Goal: Task Accomplishment & Management: Manage account settings

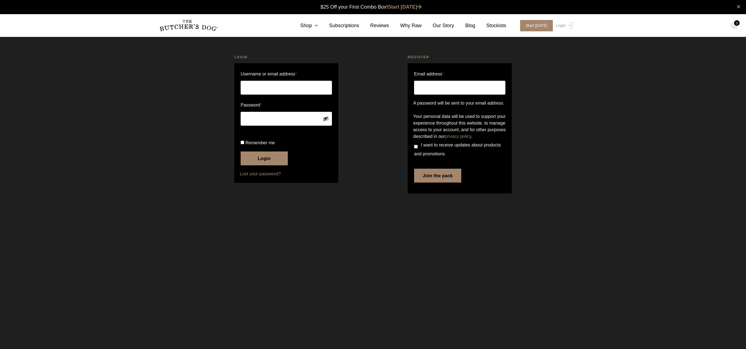
type input "jan.lopez@outlook.com"
click at [258, 165] on button "Login" at bounding box center [264, 159] width 47 height 14
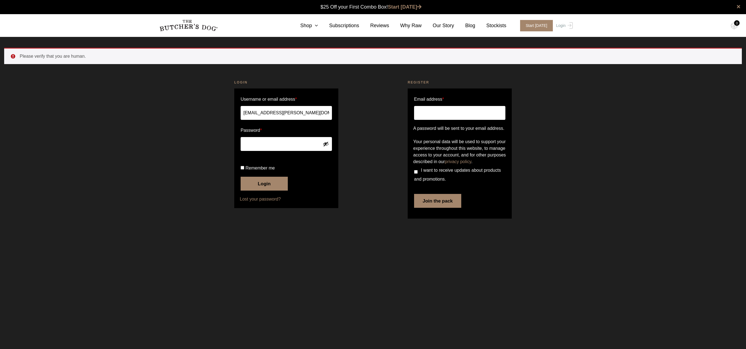
click at [257, 191] on button "Login" at bounding box center [264, 184] width 47 height 14
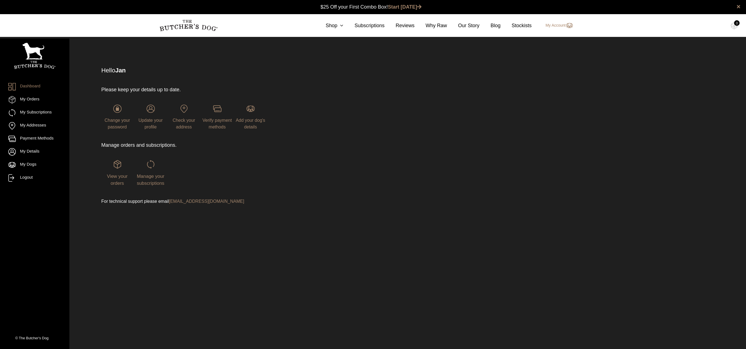
click at [148, 173] on div "Manage your subscriptions" at bounding box center [151, 173] width 32 height 27
click at [151, 164] on img at bounding box center [151, 164] width 8 height 8
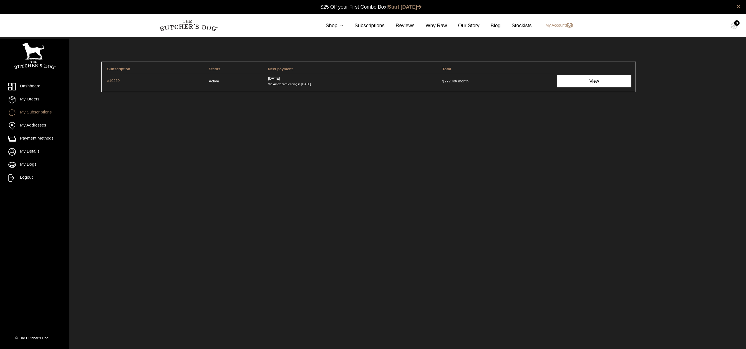
click at [578, 83] on link "View" at bounding box center [594, 81] width 74 height 12
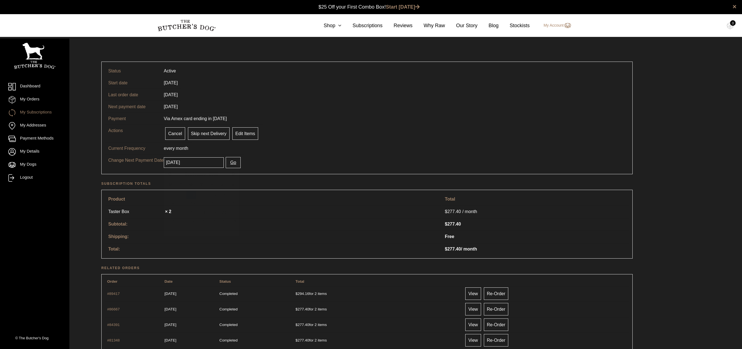
click at [211, 162] on input "2025-09-03" at bounding box center [194, 162] width 60 height 11
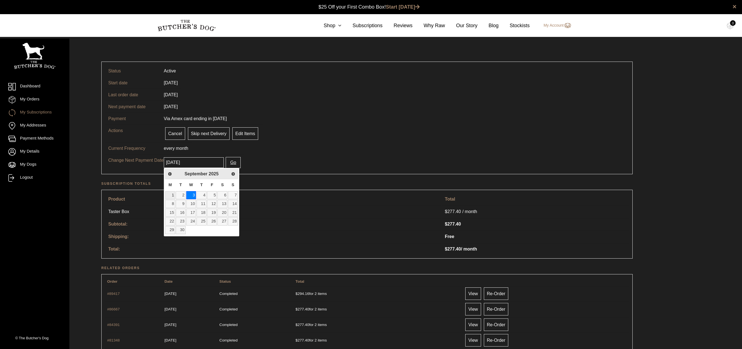
click at [171, 196] on link "1" at bounding box center [170, 195] width 10 height 8
type input "2025-09-01"
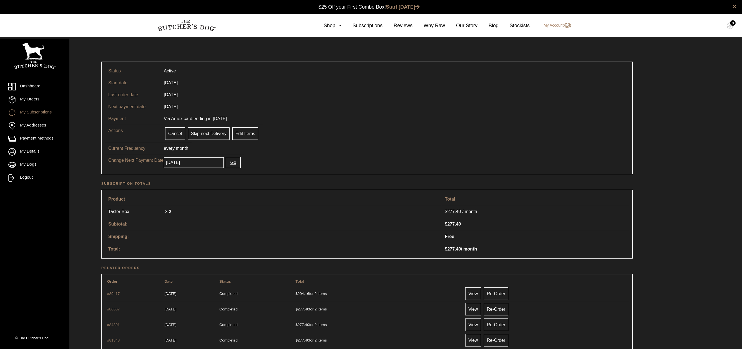
click at [268, 161] on tr "Change Next Payment Date 2025-09-01 Go" at bounding box center [367, 162] width 524 height 16
click at [233, 162] on button "Go" at bounding box center [233, 162] width 15 height 11
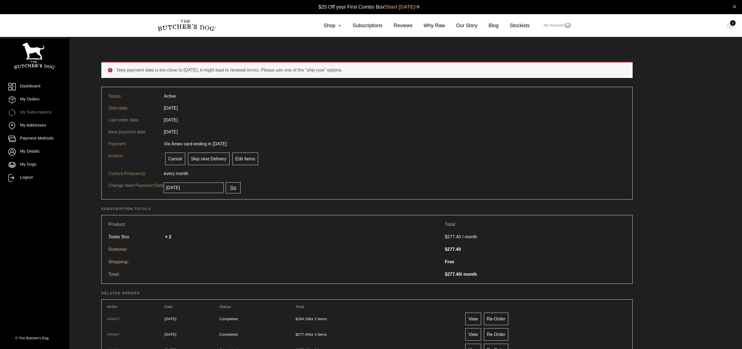
click at [208, 189] on input "2025-09-03" at bounding box center [194, 188] width 60 height 11
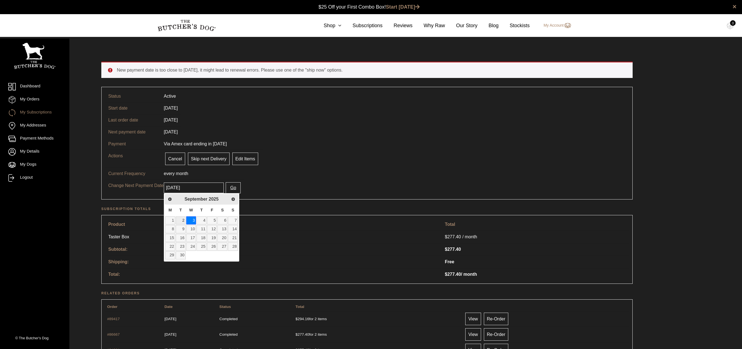
click at [185, 220] on link "2" at bounding box center [181, 220] width 10 height 8
type input "2025-09-02"
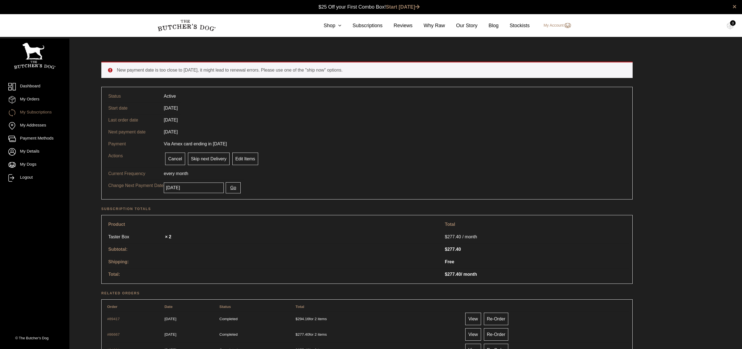
click at [264, 190] on tr "Change Next Payment Date 2025-09-02 Go" at bounding box center [367, 188] width 524 height 16
click at [231, 188] on button "Go" at bounding box center [233, 187] width 15 height 11
